Goal: Information Seeking & Learning: Find specific fact

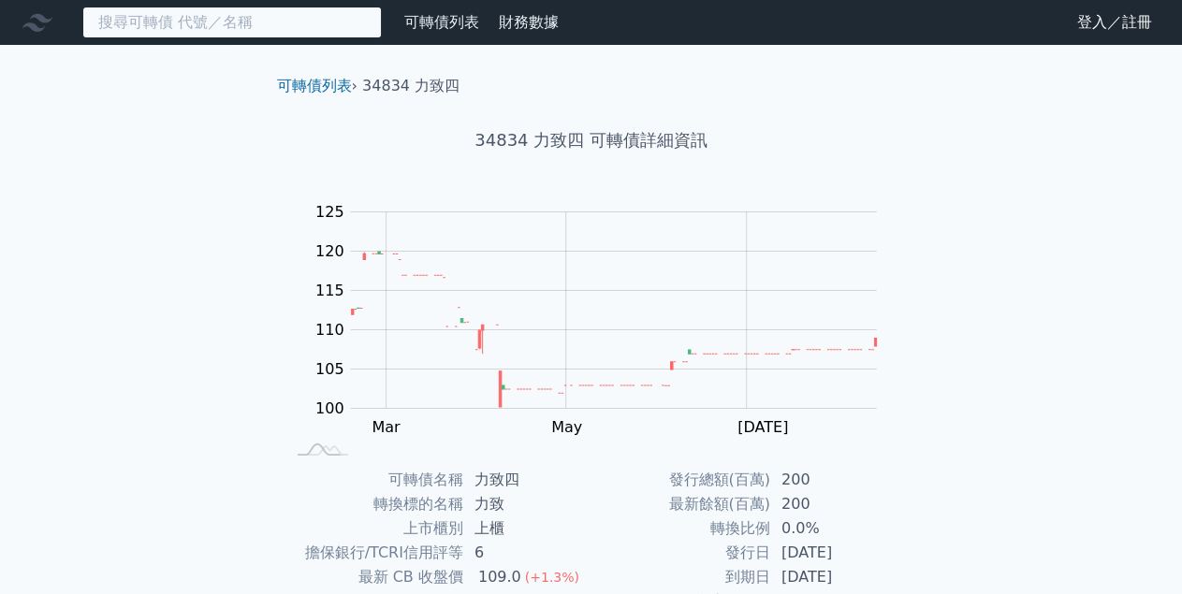
click at [158, 25] on input at bounding box center [231, 23] width 299 height 32
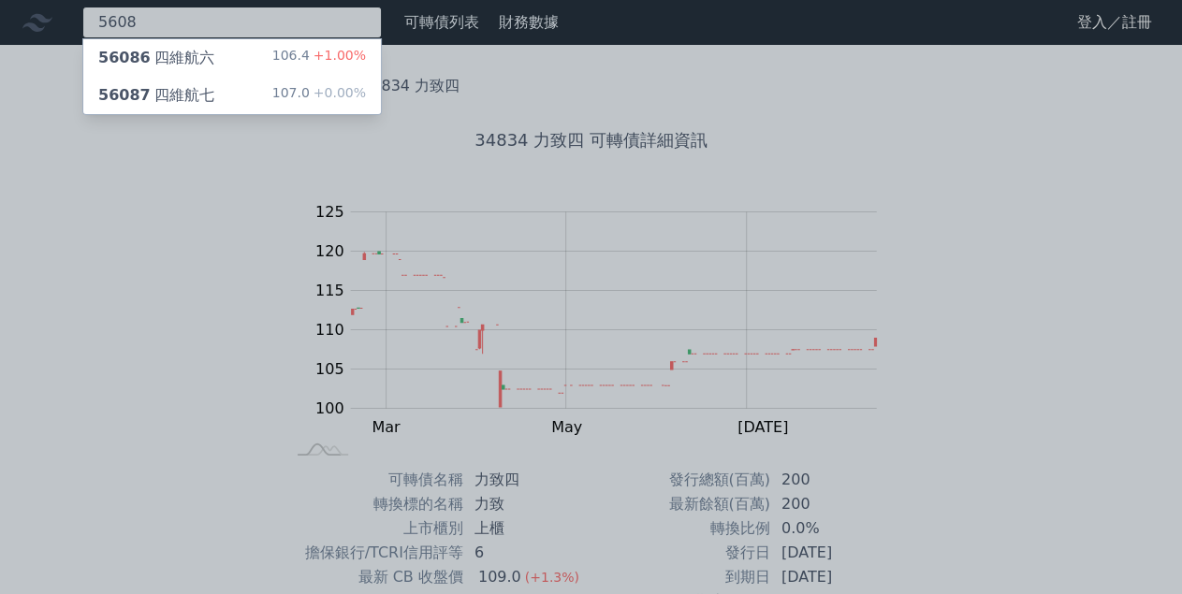
type input "5608"
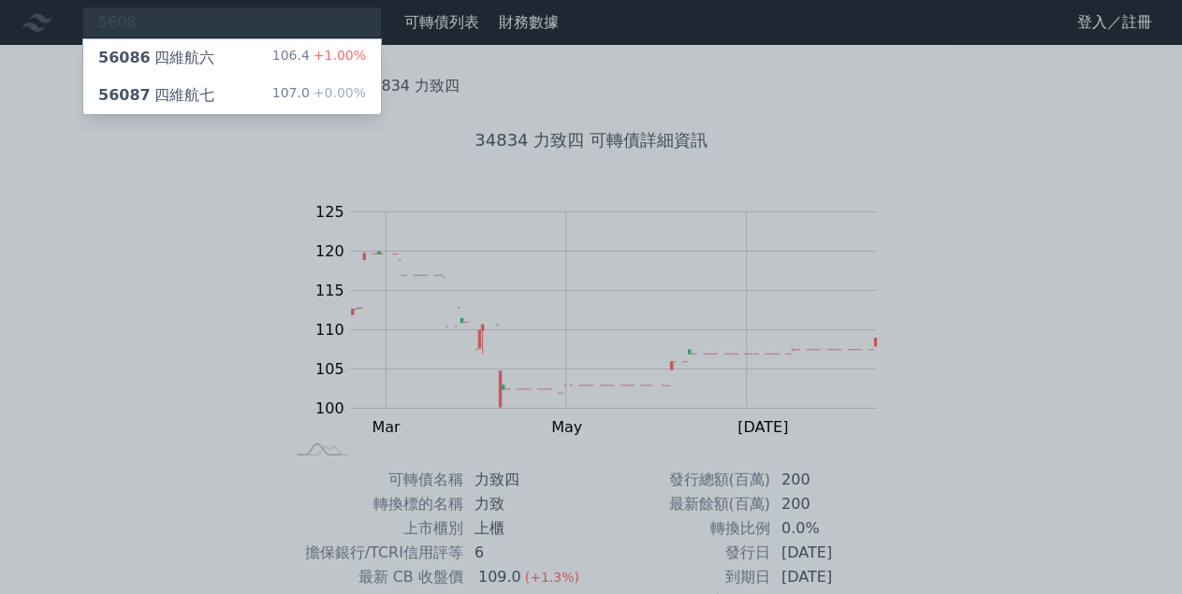
click at [202, 55] on div "56086 四維航六" at bounding box center [156, 58] width 116 height 22
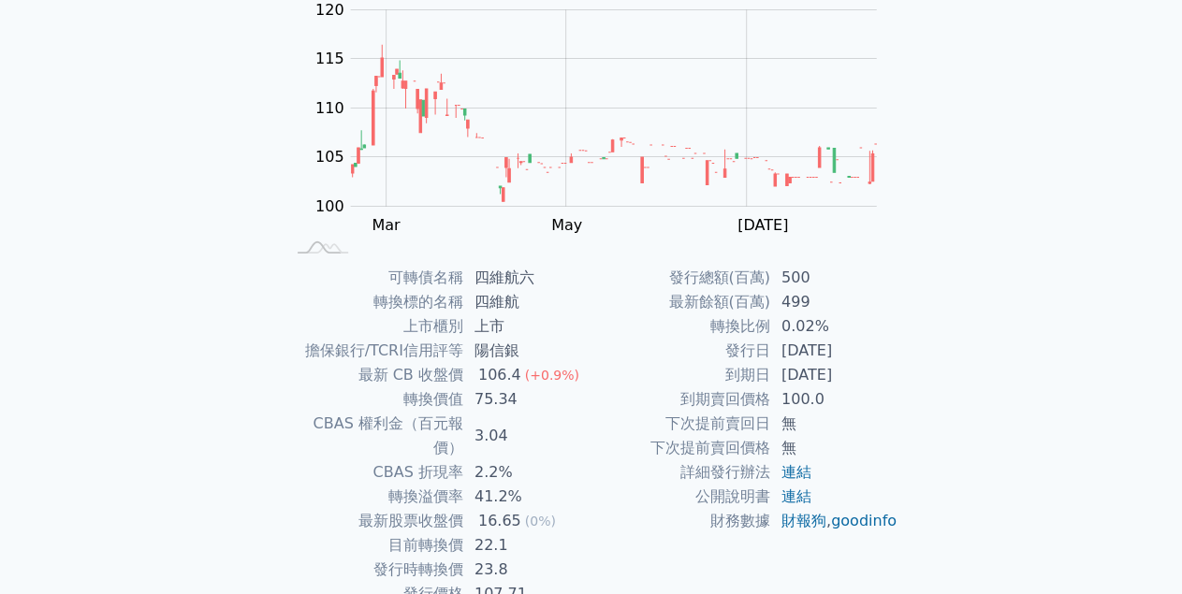
scroll to position [211, 0]
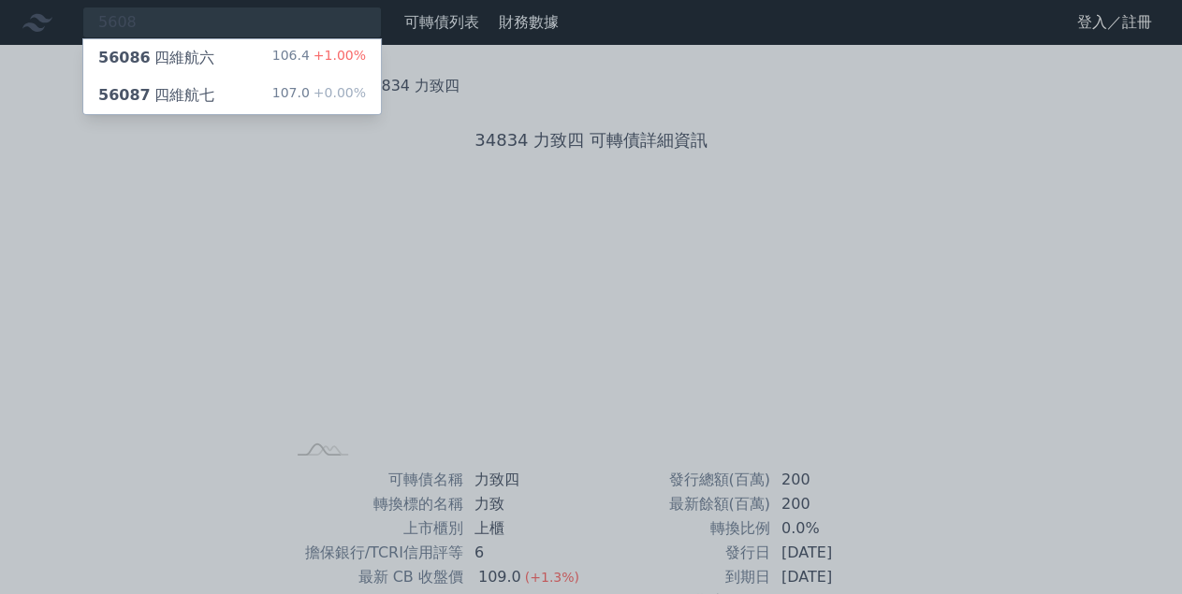
click at [176, 90] on div "56087 四維航七" at bounding box center [156, 95] width 116 height 22
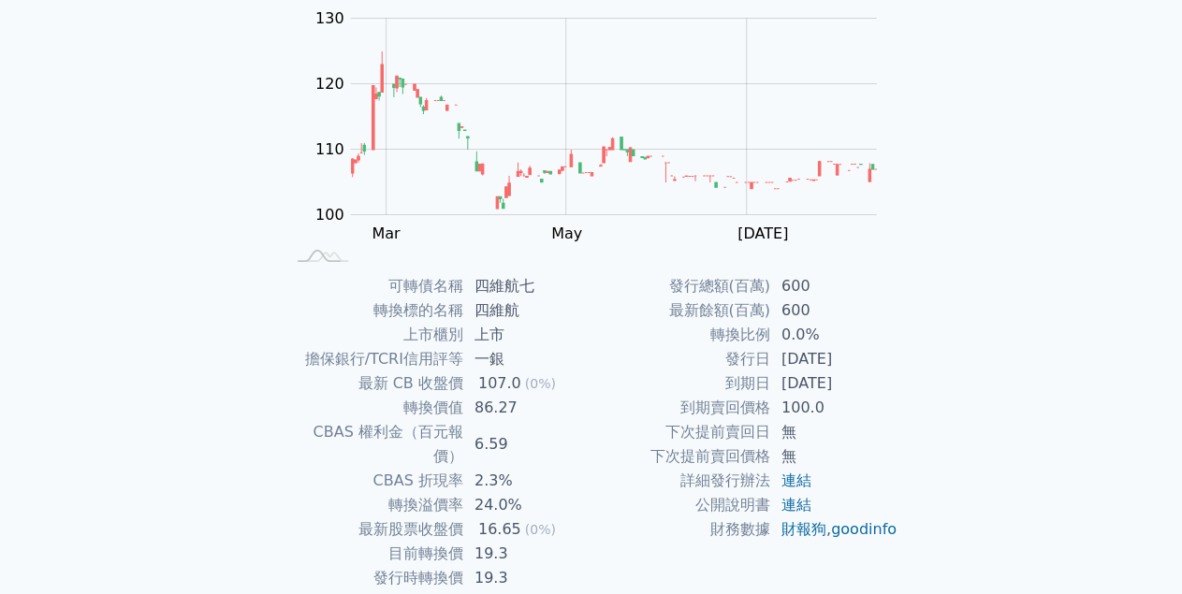
scroll to position [198, 0]
